Goal: Task Accomplishment & Management: Manage account settings

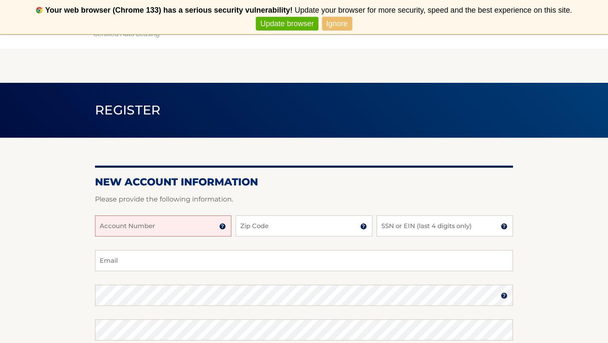
scroll to position [47, 0]
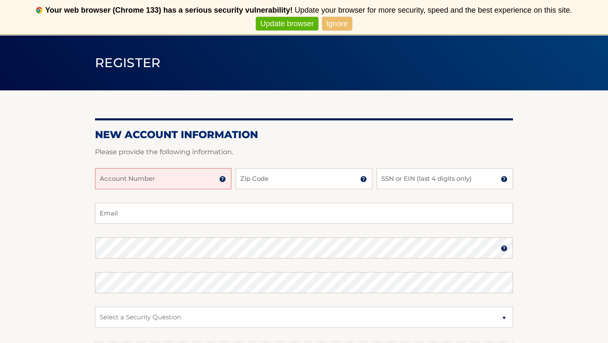
click at [180, 179] on input "Account Number" at bounding box center [163, 178] width 136 height 21
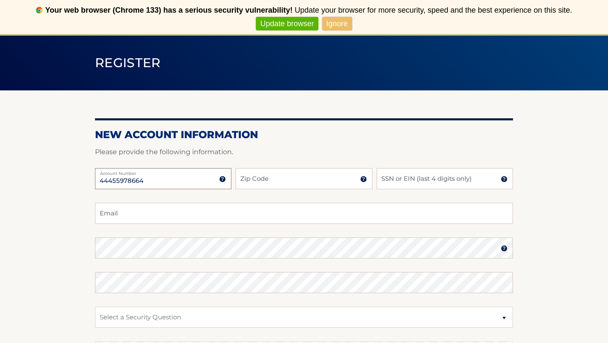
type input "44455978664"
click at [258, 180] on input "Zip Code" at bounding box center [304, 178] width 136 height 21
type input "07076"
click at [446, 188] on input "SSN or EIN (last 4 digits only)" at bounding box center [445, 178] width 136 height 21
type input "0213"
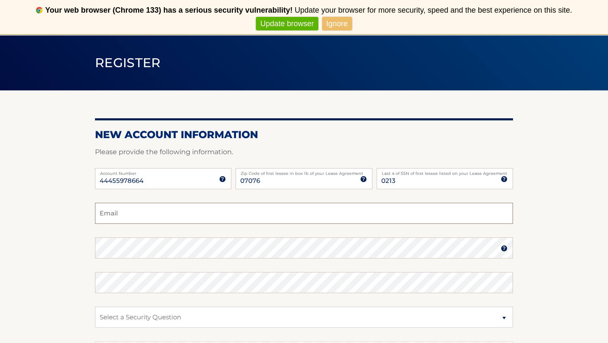
click at [366, 206] on input "Email" at bounding box center [304, 213] width 418 height 21
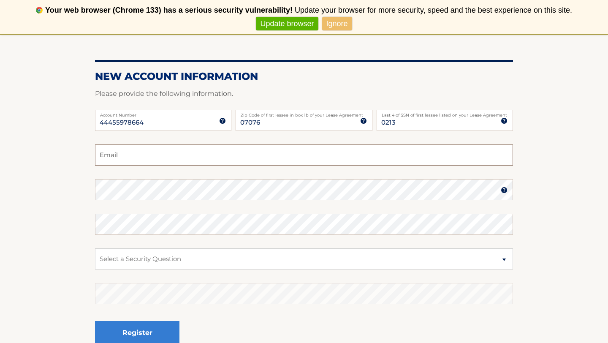
scroll to position [109, 0]
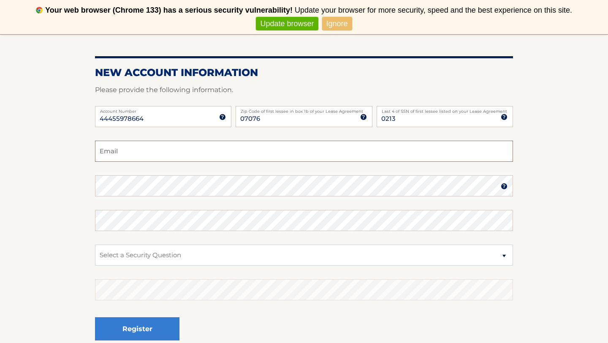
type input "u"
type input "aukargi@gmail.com"
click at [248, 259] on select "Select a Security Question What was the name of your elementary school? What is…" at bounding box center [304, 255] width 418 height 21
select select "1"
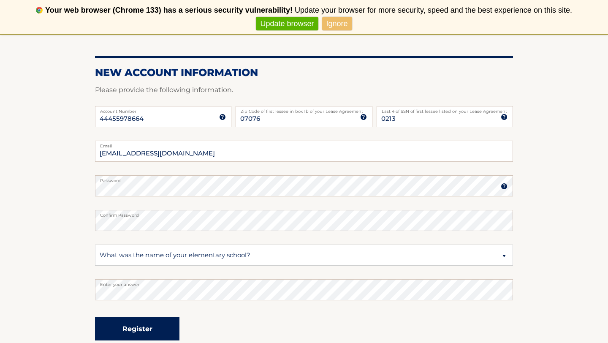
click at [146, 330] on button "Register" at bounding box center [137, 328] width 84 height 23
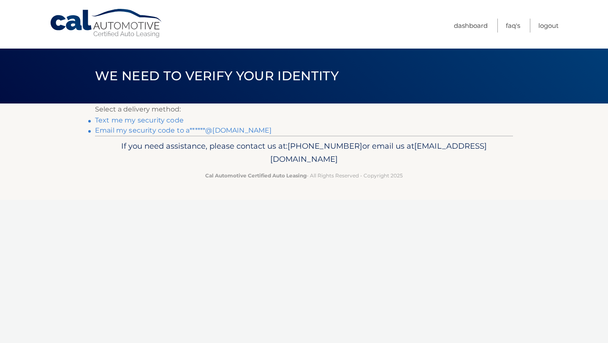
click at [174, 121] on link "Text me my security code" at bounding box center [139, 120] width 89 height 8
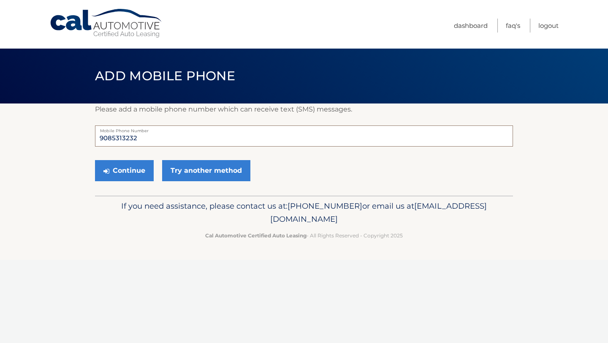
click at [147, 136] on input "9085313232" at bounding box center [304, 135] width 418 height 21
type input "9085652508"
click at [117, 174] on button "Continue" at bounding box center [124, 170] width 59 height 21
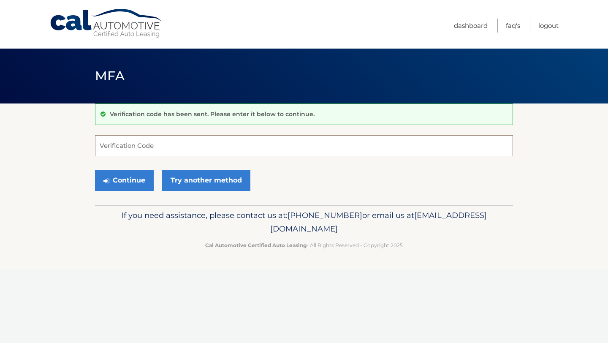
click at [196, 147] on input "Verification Code" at bounding box center [304, 145] width 418 height 21
paste input "301779"
type input "301779"
click at [131, 179] on button "Continue" at bounding box center [124, 180] width 59 height 21
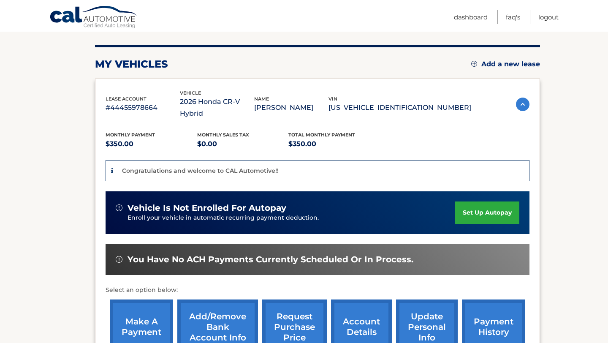
scroll to position [100, 0]
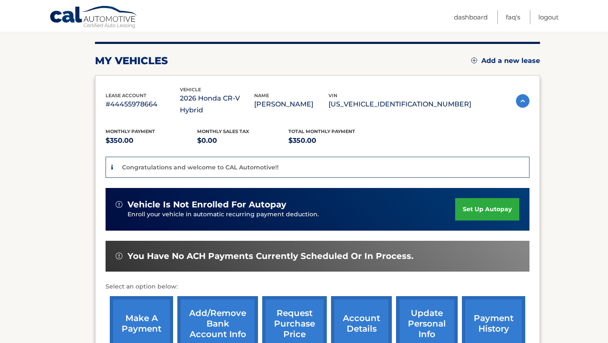
click at [493, 200] on link "set up autopay" at bounding box center [487, 209] width 64 height 22
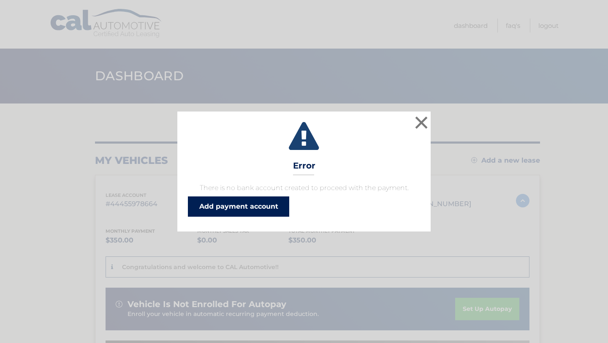
click at [264, 209] on link "Add payment account" at bounding box center [238, 206] width 101 height 20
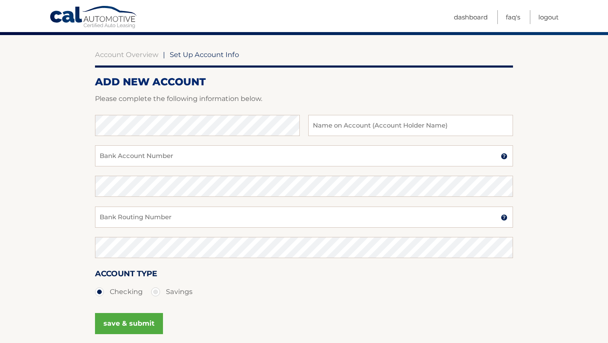
scroll to position [70, 0]
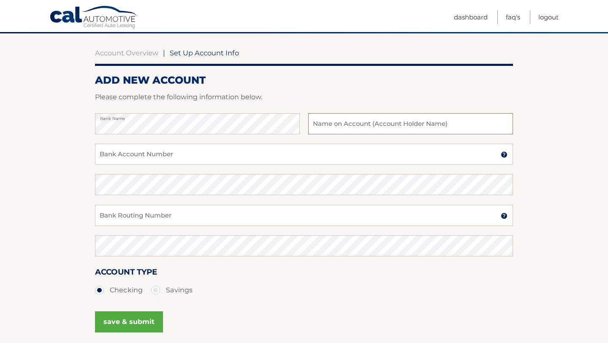
click at [409, 127] on input "text" at bounding box center [410, 123] width 205 height 21
type input "[PERSON_NAME] Kargi"
click at [165, 154] on input "Bank Account Number" at bounding box center [304, 154] width 418 height 21
click at [503, 154] on img at bounding box center [504, 154] width 7 height 7
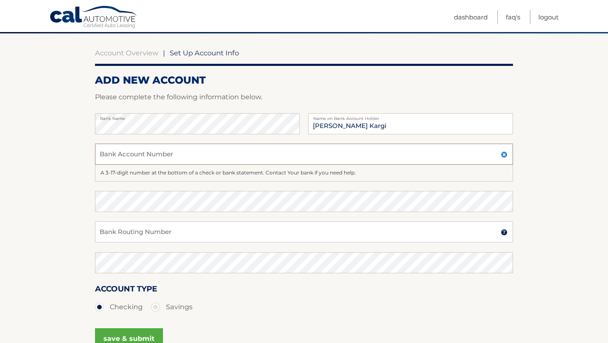
click at [251, 162] on input "Bank Account Number" at bounding box center [304, 154] width 418 height 21
type input "8064160384"
click at [180, 236] on input "Bank Routing Number" at bounding box center [304, 231] width 418 height 21
type input "031207607"
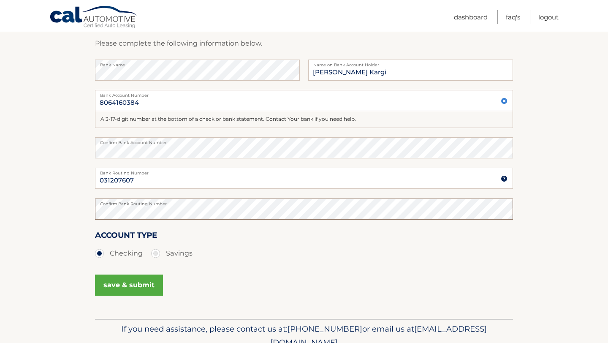
scroll to position [150, 0]
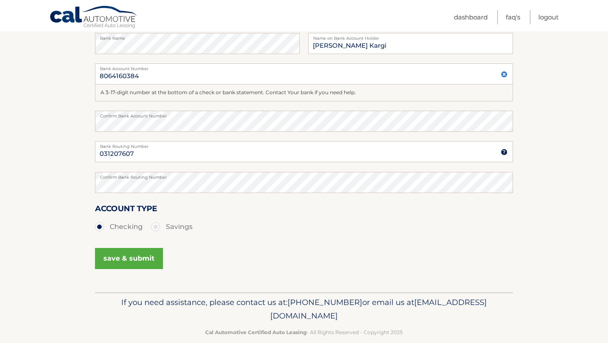
click at [144, 261] on button "save & submit" at bounding box center [129, 258] width 68 height 21
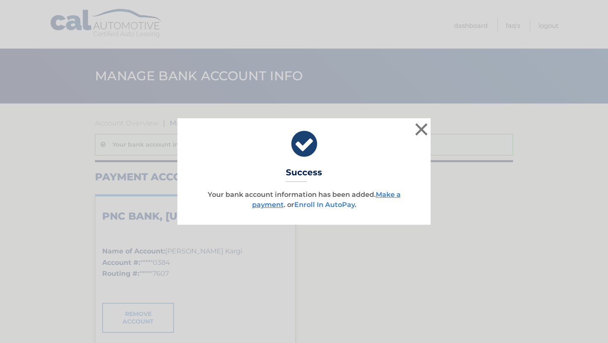
click at [332, 204] on link "Enroll In AutoPay" at bounding box center [324, 205] width 60 height 8
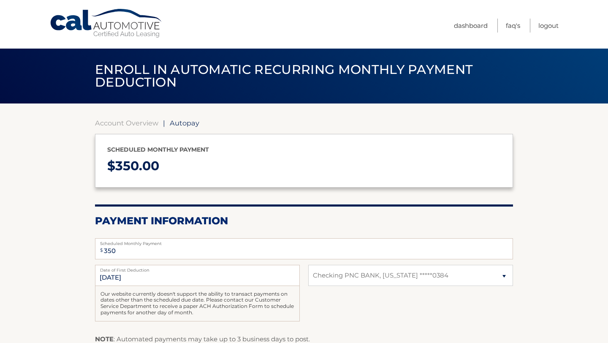
select select "MmQ1NjAyNzEtYjcwMS00ZTc2LTk5YWMtOWU3NzM2MzRjZjIw"
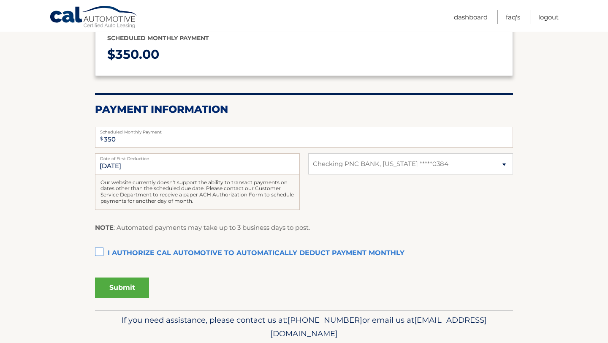
scroll to position [113, 0]
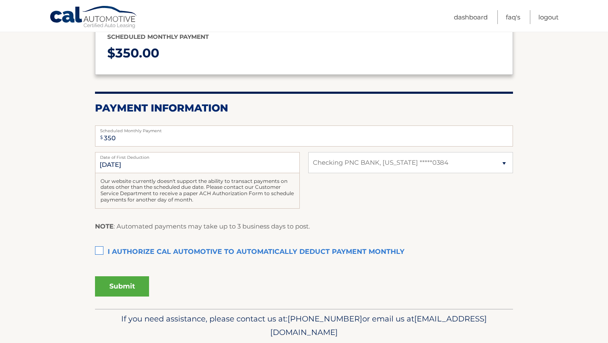
click at [101, 253] on label "I authorize cal automotive to automatically deduct payment monthly This checkbo…" at bounding box center [304, 252] width 418 height 17
click at [0, 0] on input "I authorize cal automotive to automatically deduct payment monthly This checkbo…" at bounding box center [0, 0] width 0 height 0
click at [118, 288] on button "Submit" at bounding box center [122, 286] width 54 height 20
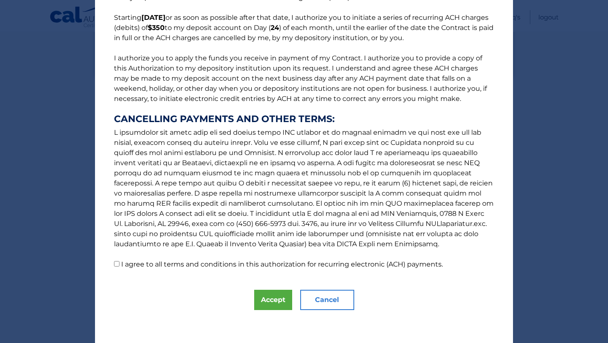
scroll to position [66, 0]
click at [116, 264] on input "I agree to all terms and conditions in this authorization for recurring electro…" at bounding box center [116, 263] width 5 height 5
checkbox input "true"
click at [279, 301] on button "Accept" at bounding box center [273, 299] width 38 height 20
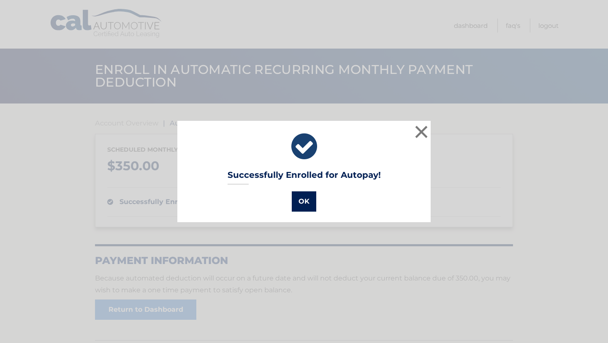
click at [307, 199] on button "OK" at bounding box center [304, 201] width 24 height 20
